Goal: Task Accomplishment & Management: Manage account settings

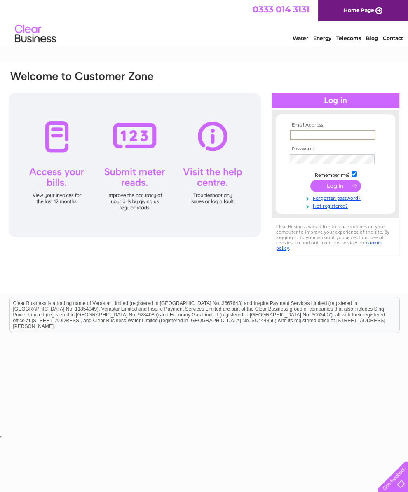
click at [333, 138] on input "text" at bounding box center [333, 135] width 86 height 10
type input "philip.mackin@hotmail.com"
click at [335, 189] on input "submit" at bounding box center [335, 186] width 51 height 12
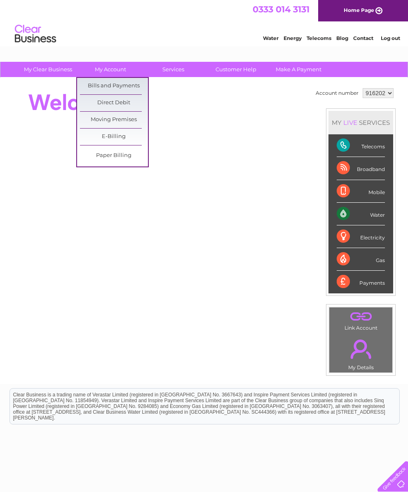
click at [136, 87] on link "Bills and Payments" at bounding box center [114, 86] width 68 height 16
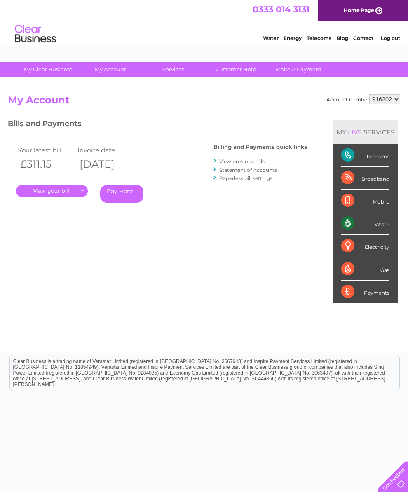
click at [78, 194] on link "." at bounding box center [52, 191] width 72 height 12
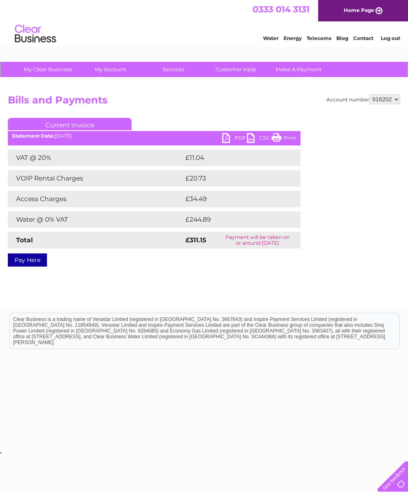
click at [227, 141] on link "PDF" at bounding box center [234, 139] width 25 height 12
